Goal: Find specific page/section: Find specific page/section

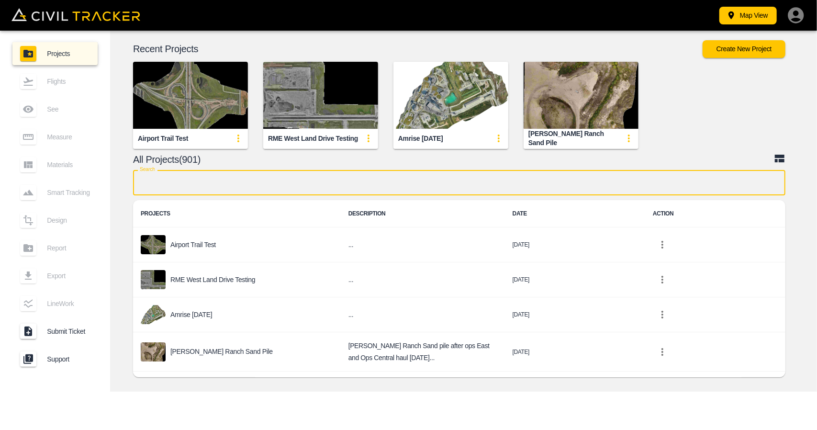
click at [291, 176] on input "text" at bounding box center [459, 182] width 652 height 25
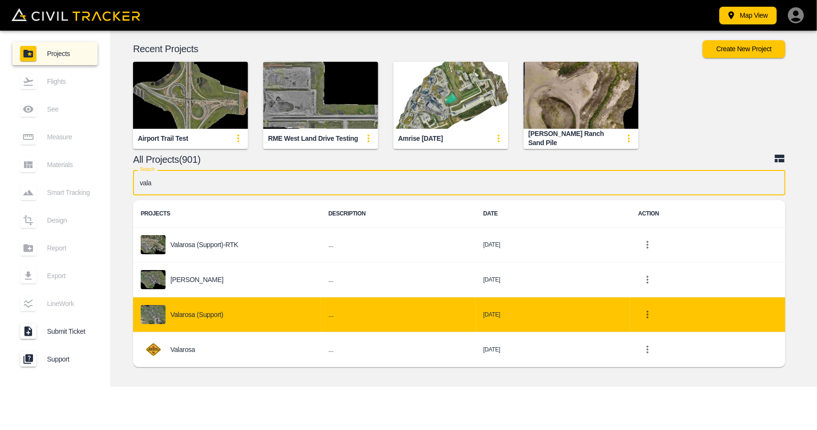
type input "vala"
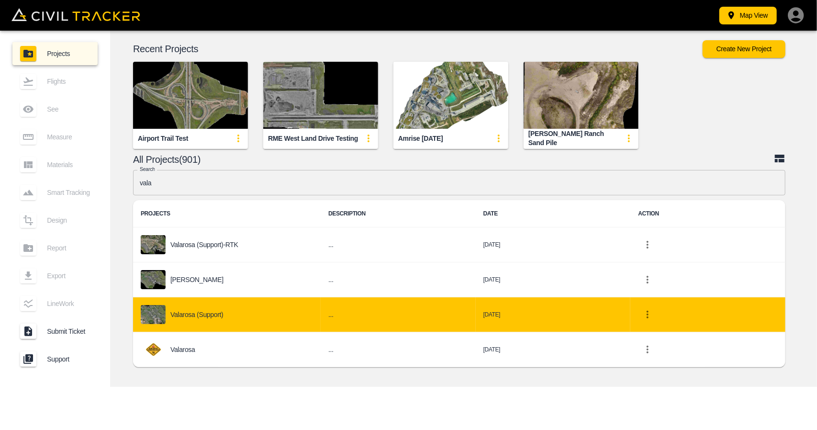
click at [211, 314] on p "Valarosa (Support)" at bounding box center [196, 314] width 53 height 8
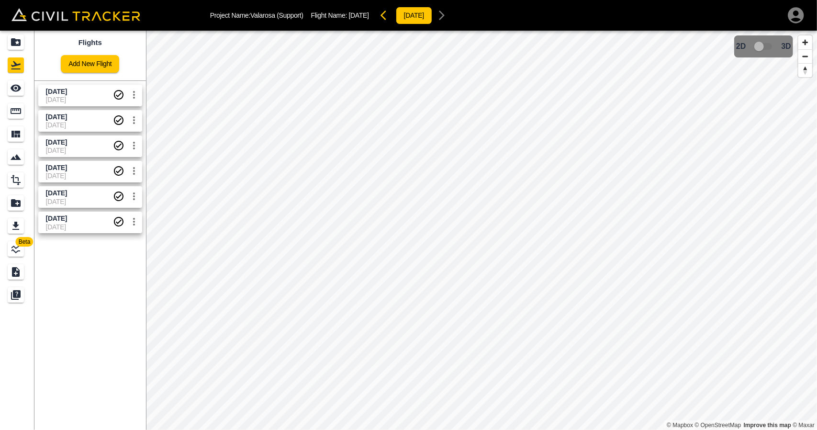
click at [80, 98] on span "[DATE]" at bounding box center [79, 100] width 67 height 8
click at [18, 114] on icon "Measure" at bounding box center [15, 110] width 11 height 11
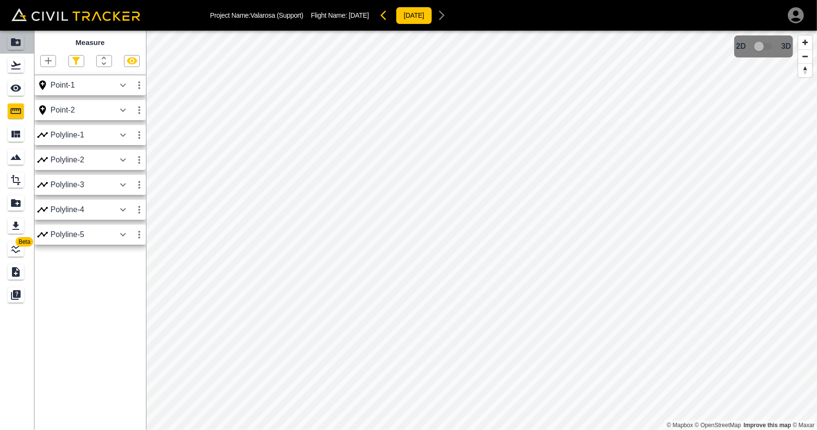
drag, startPoint x: 6, startPoint y: 42, endPoint x: 11, endPoint y: 9, distance: 32.9
click at [6, 42] on link at bounding box center [17, 42] width 34 height 23
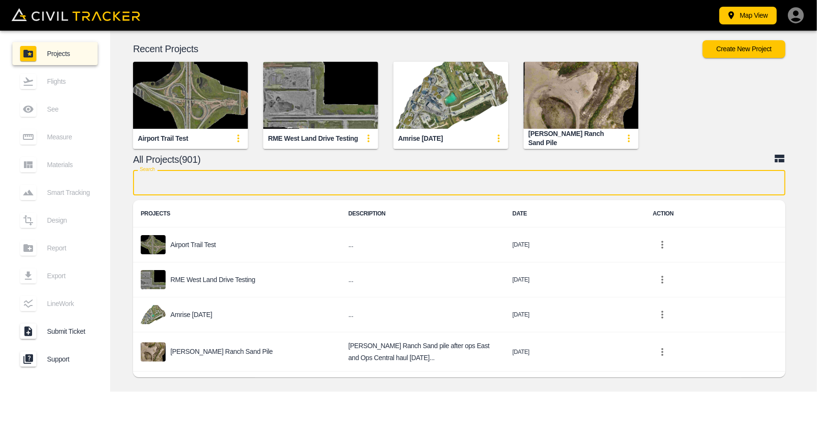
click at [277, 179] on input "text" at bounding box center [459, 182] width 652 height 25
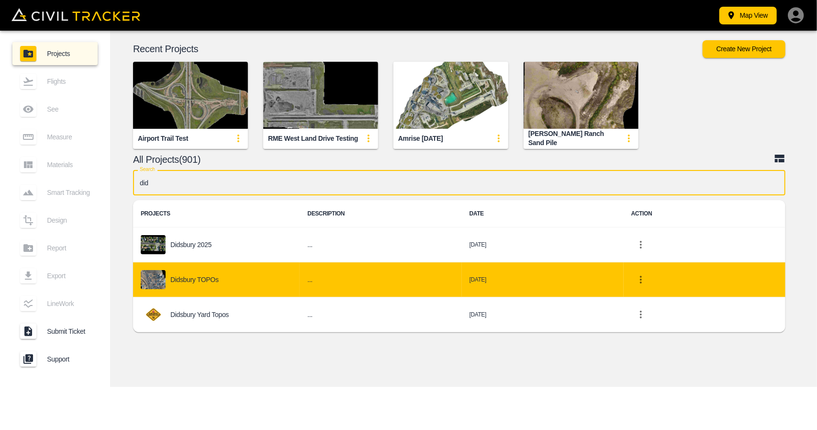
type input "did"
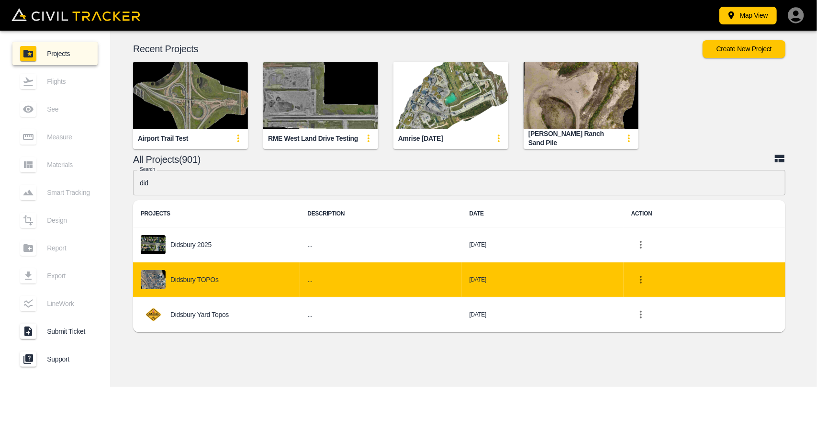
click at [229, 275] on div "Didsbury TOPOs" at bounding box center [216, 279] width 151 height 19
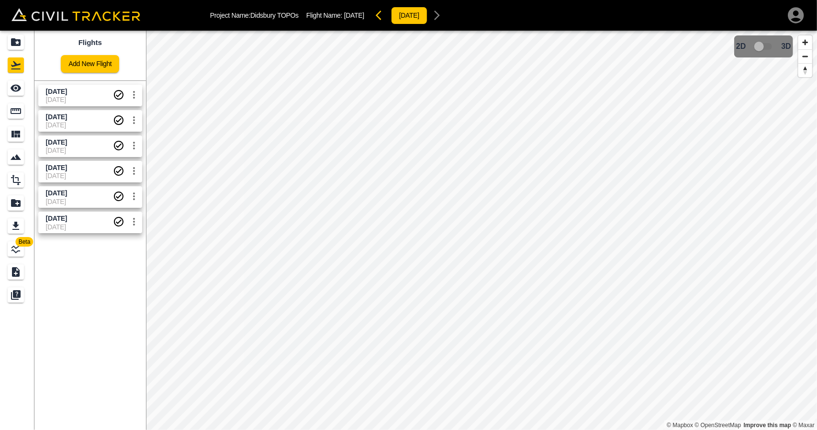
click at [61, 100] on span "23-09-2025" at bounding box center [79, 100] width 67 height 8
click at [18, 87] on icon "See" at bounding box center [16, 88] width 11 height 7
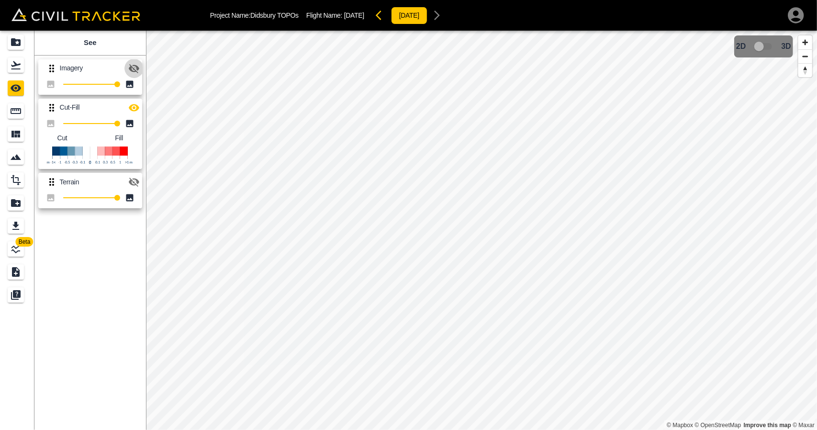
click at [130, 68] on icon "button" at bounding box center [134, 68] width 11 height 9
click at [130, 68] on icon "button" at bounding box center [134, 68] width 11 height 7
click at [130, 68] on icon "button" at bounding box center [134, 68] width 11 height 9
click at [24, 45] on div "Projects" at bounding box center [17, 41] width 19 height 15
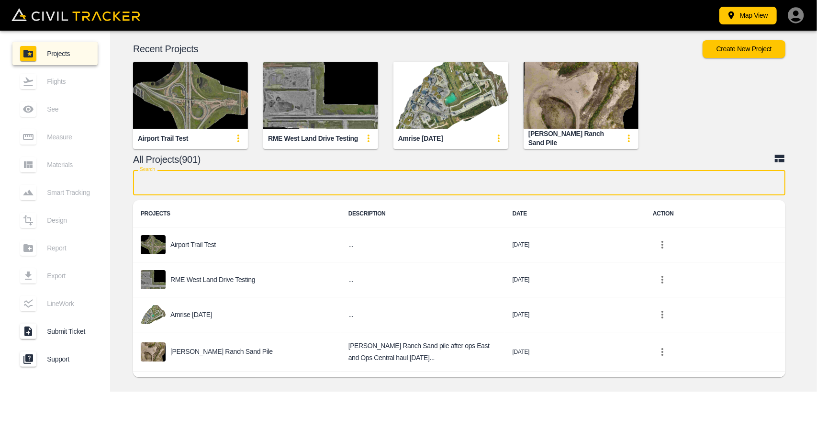
click at [435, 188] on input "text" at bounding box center [459, 182] width 652 height 25
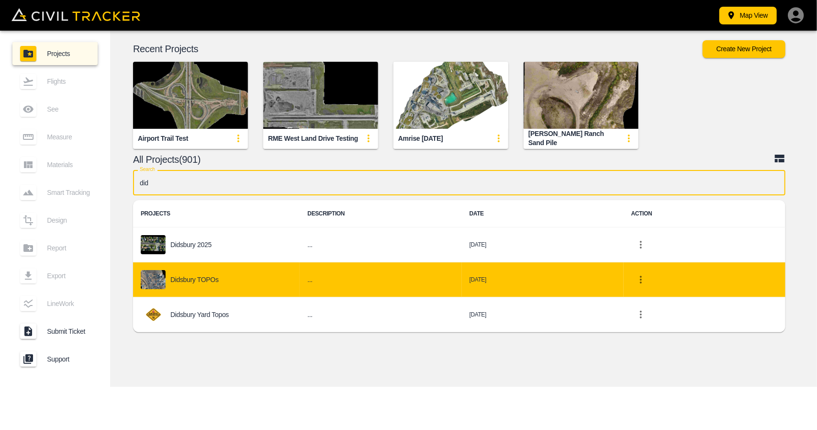
type input "did"
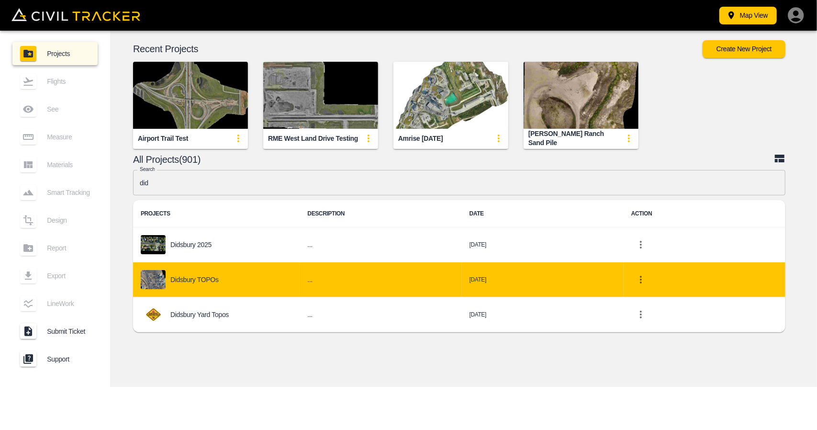
click at [294, 263] on td "Didsbury TOPOs" at bounding box center [216, 279] width 166 height 35
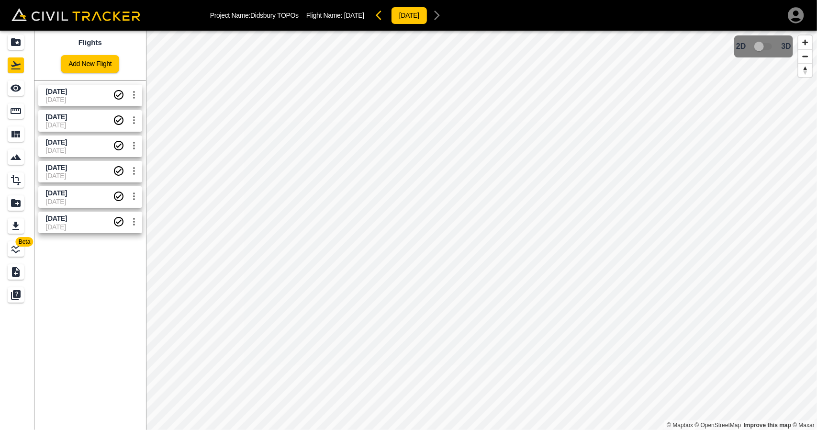
click at [80, 103] on span "[DATE]" at bounding box center [79, 100] width 67 height 8
click at [4, 96] on link at bounding box center [17, 88] width 34 height 23
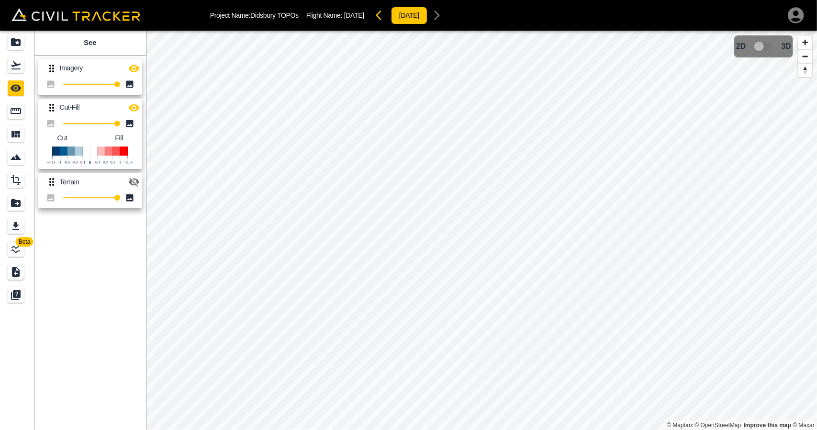
click at [143, 67] on div "Imagery 100 Cut-Fill 100 Cut Fill Terrain 100" at bounding box center [88, 132] width 115 height 161
click at [135, 67] on icon "button" at bounding box center [133, 68] width 11 height 11
click at [135, 107] on icon "button" at bounding box center [134, 107] width 11 height 7
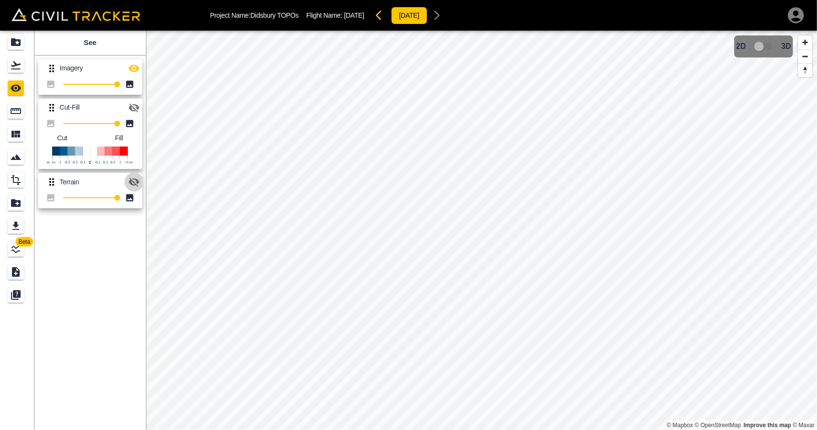
click at [137, 182] on icon "button" at bounding box center [134, 181] width 11 height 9
click at [10, 55] on link at bounding box center [17, 65] width 34 height 23
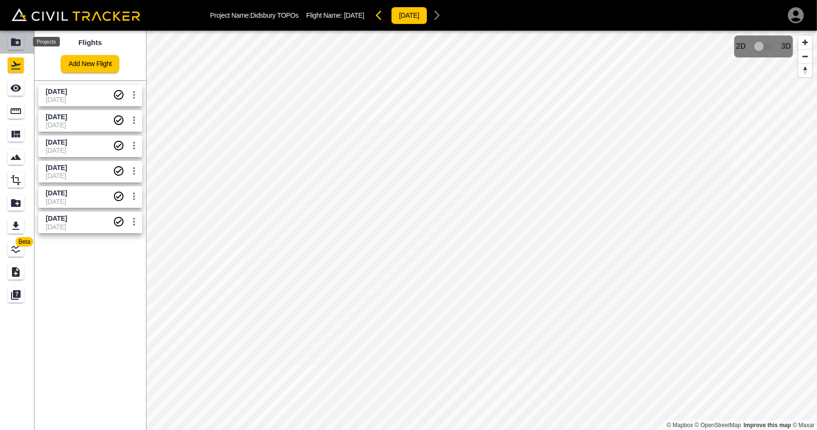
click at [15, 46] on icon "Projects" at bounding box center [15, 41] width 11 height 11
